Goal: Check status: Check status

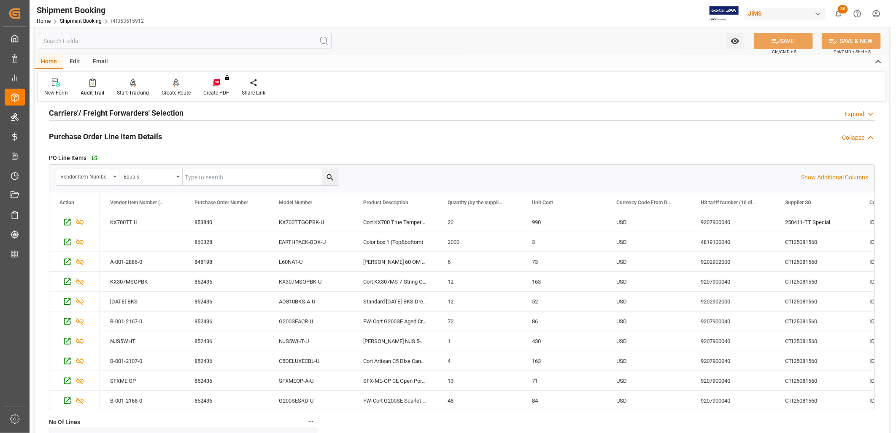
scroll to position [47, 0]
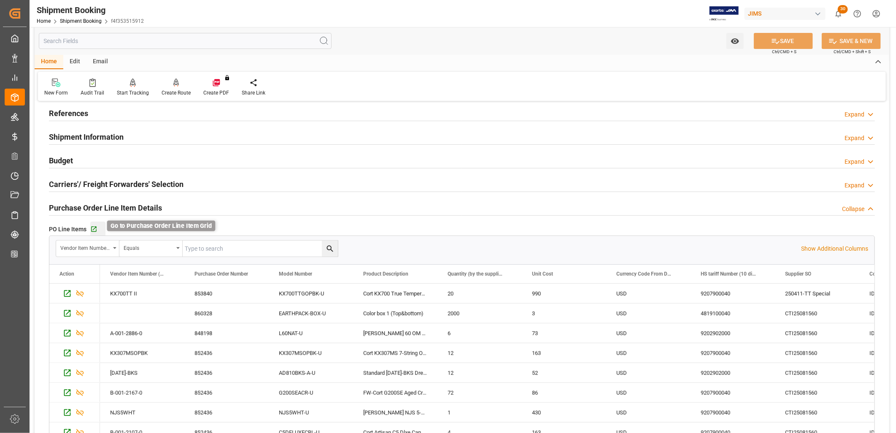
click at [93, 227] on icon "button" at bounding box center [93, 229] width 7 height 7
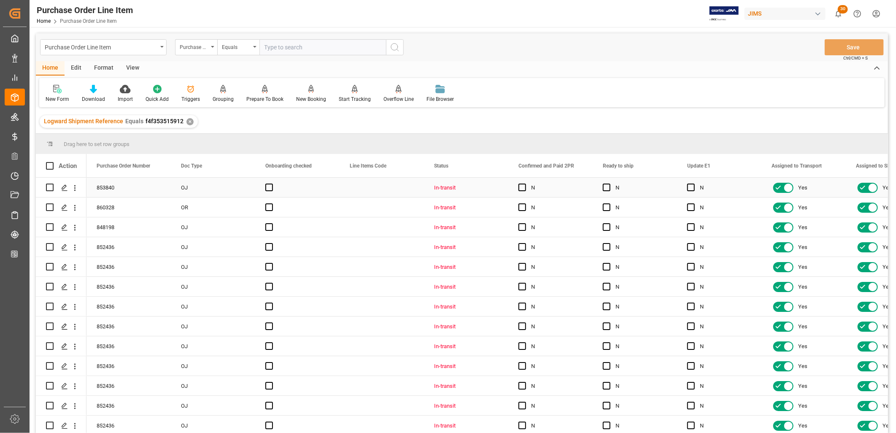
click at [525, 182] on div "Press SPACE to select this row." at bounding box center [524, 187] width 13 height 19
click at [521, 186] on span "Press SPACE to select this row." at bounding box center [522, 187] width 8 height 8
click at [525, 183] on input "Press SPACE to select this row." at bounding box center [525, 183] width 0 height 0
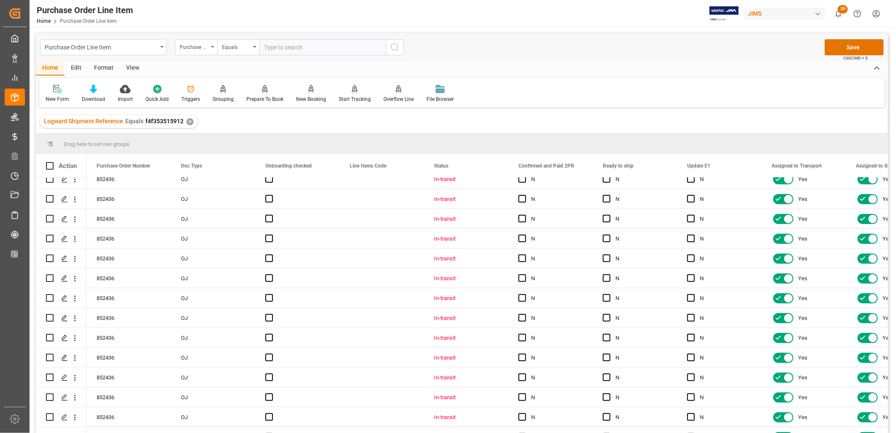
scroll to position [472, 0]
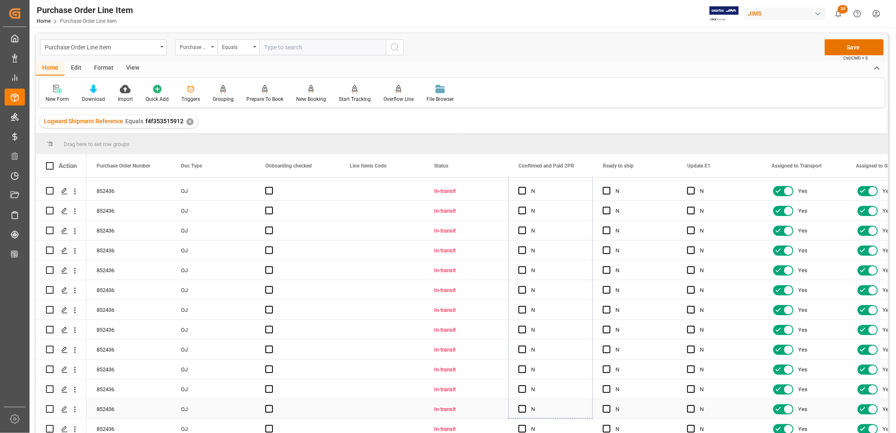
drag, startPoint x: 591, startPoint y: 194, endPoint x: 582, endPoint y: 408, distance: 214.0
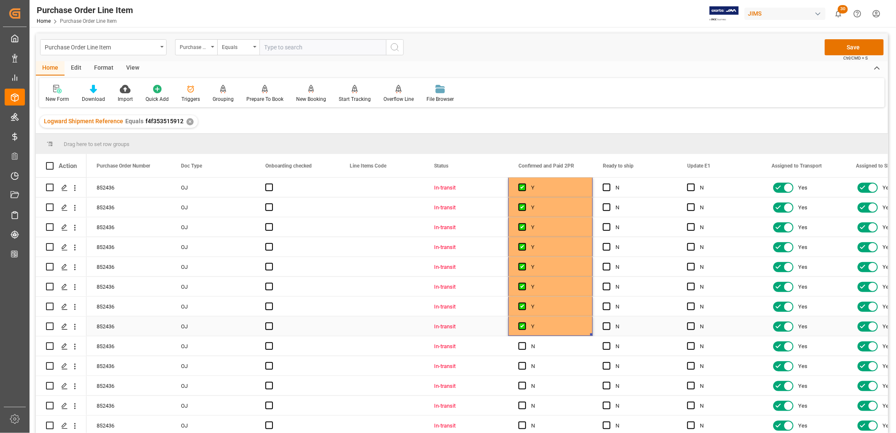
scroll to position [557, 0]
drag, startPoint x: 590, startPoint y: 331, endPoint x: 584, endPoint y: 427, distance: 95.9
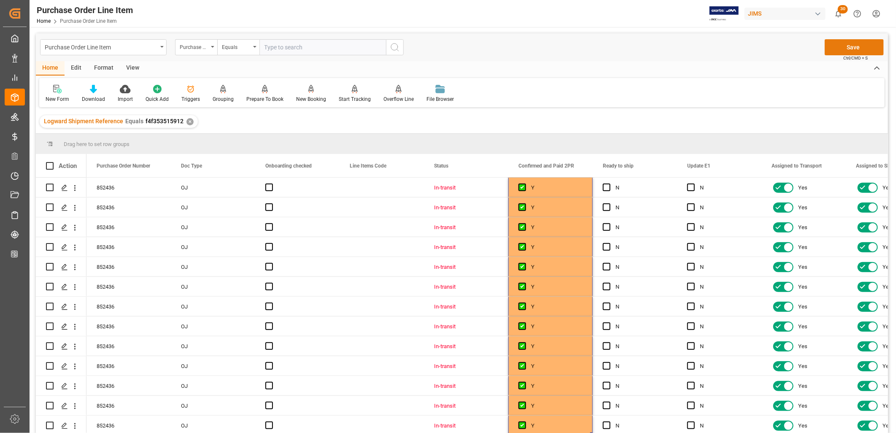
click at [859, 45] on button "Save" at bounding box center [853, 47] width 59 height 16
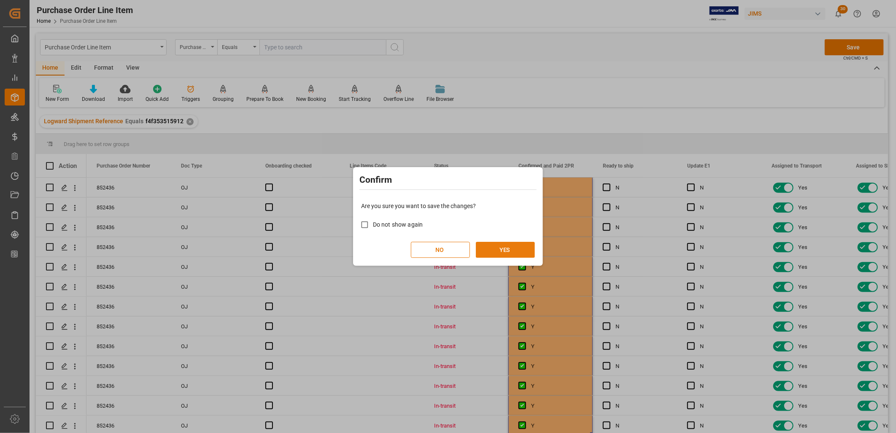
click at [517, 245] on button "YES" at bounding box center [505, 250] width 59 height 16
